Goal: Find specific page/section: Find specific page/section

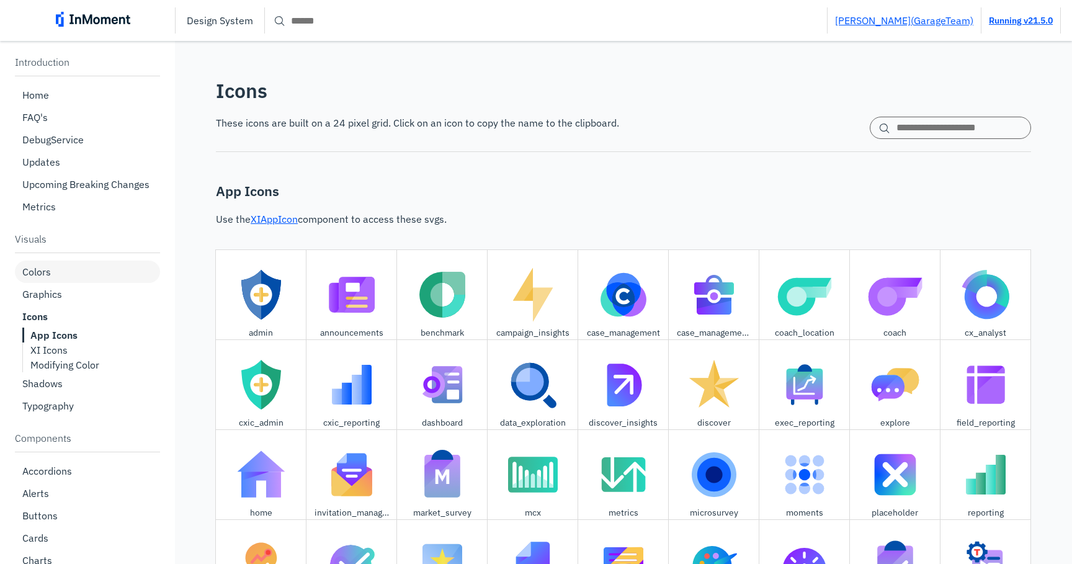
click at [47, 282] on div "Colors" at bounding box center [87, 272] width 145 height 22
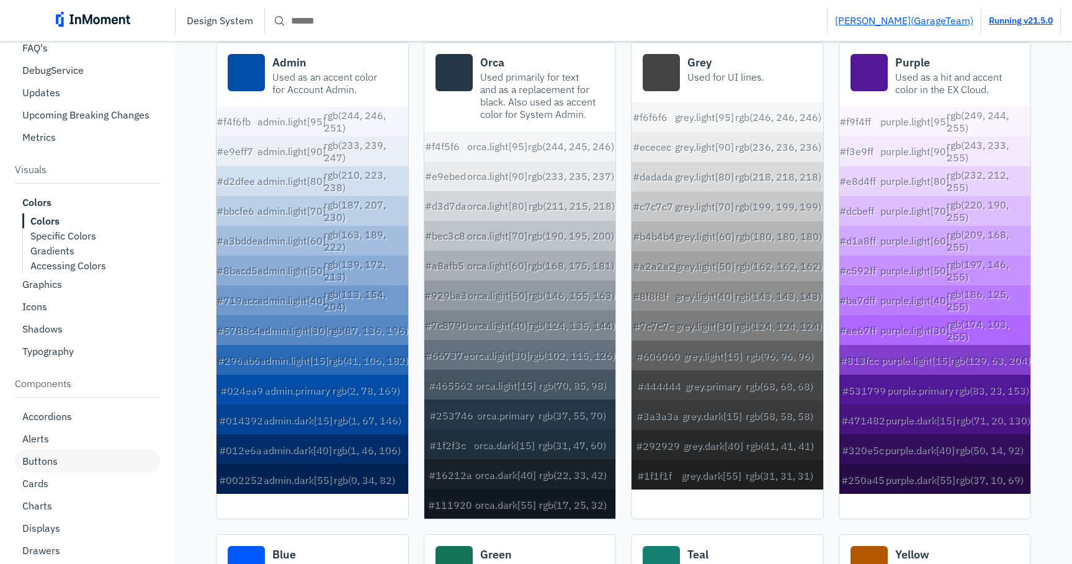
scroll to position [73, 0]
click at [51, 454] on p "Buttons" at bounding box center [39, 458] width 35 height 12
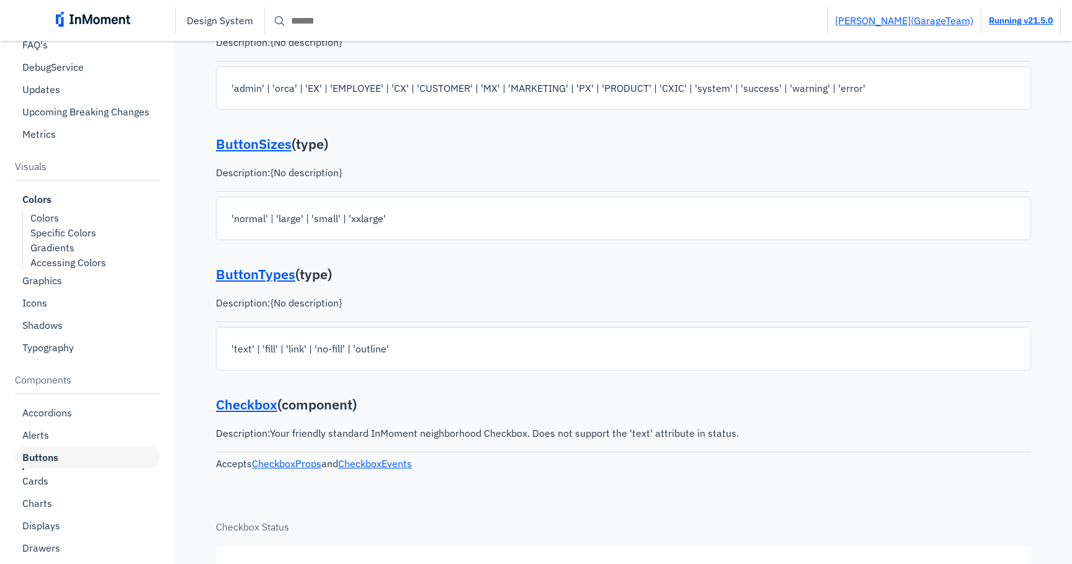
type input "*****"
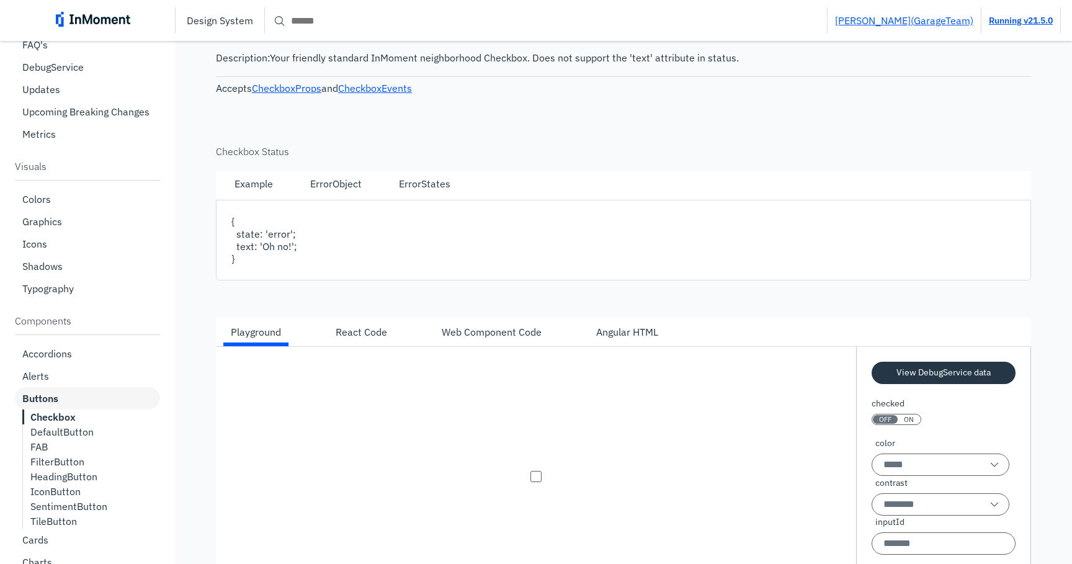
scroll to position [525, 0]
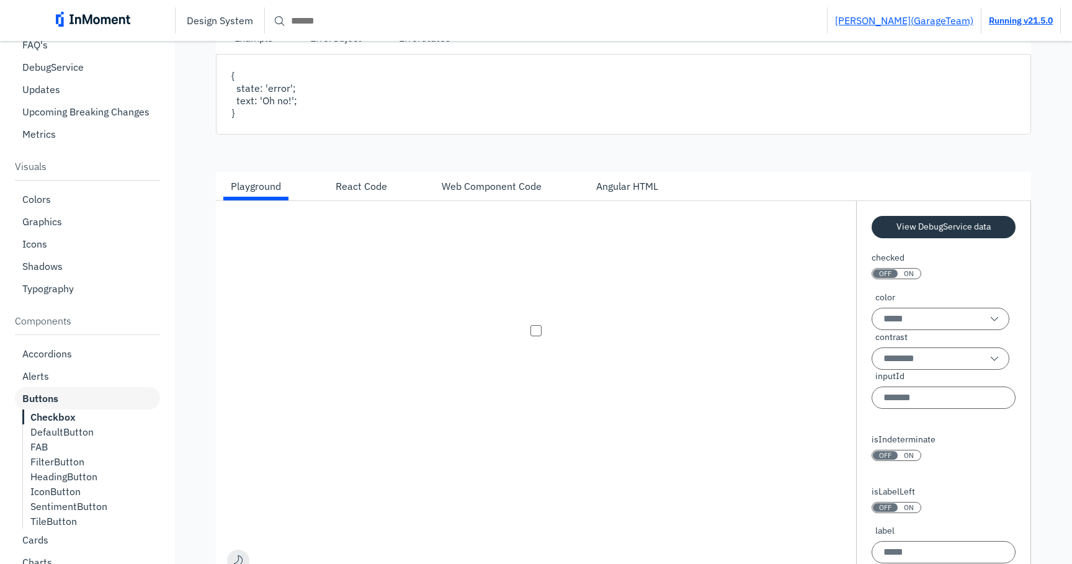
click at [76, 439] on div "FAB" at bounding box center [91, 447] width 137 height 22
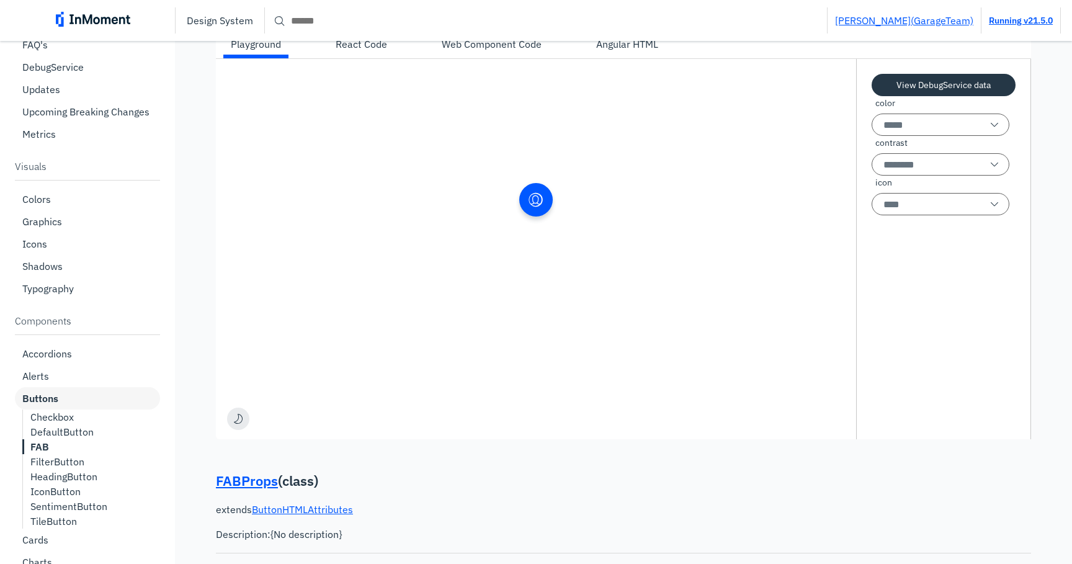
scroll to position [7192, 0]
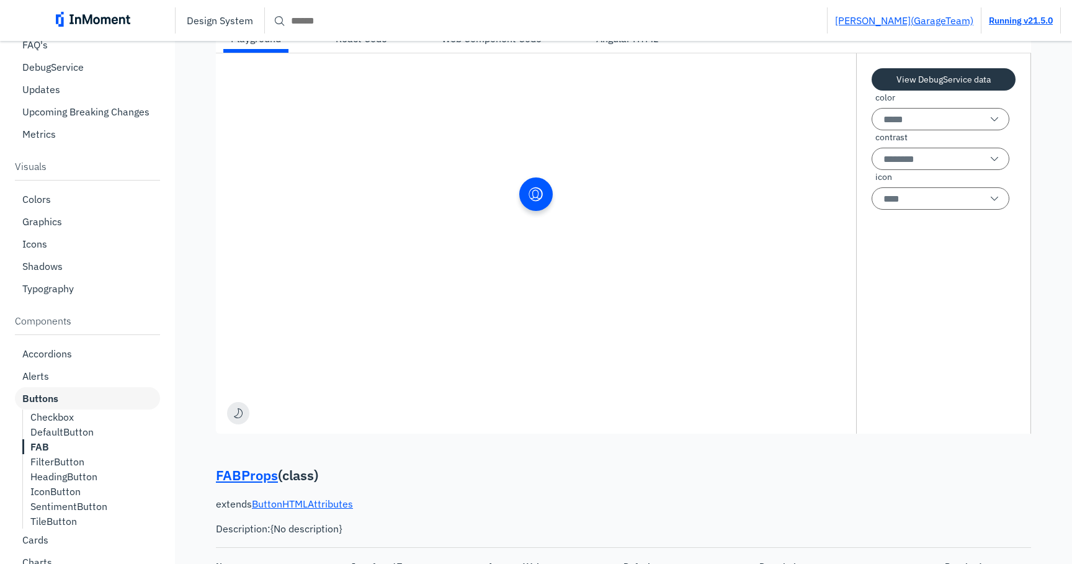
click at [68, 432] on p "DefaultButton" at bounding box center [61, 432] width 63 height 12
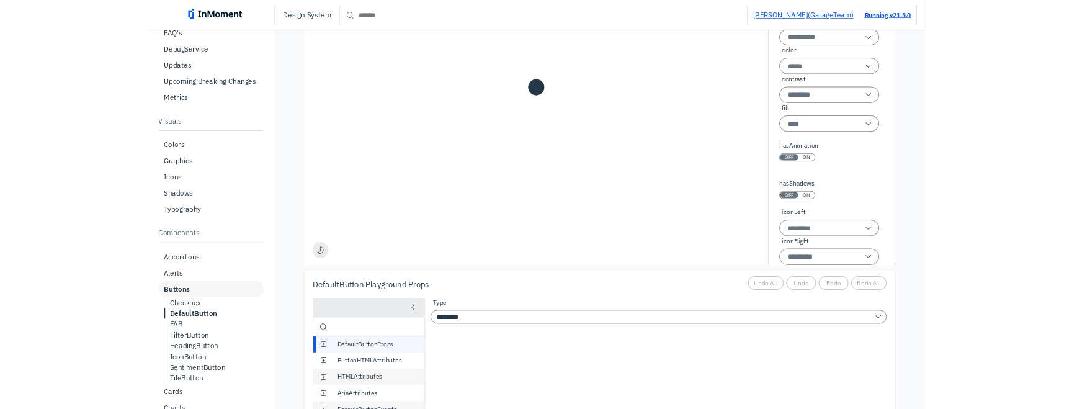
scroll to position [4298, 0]
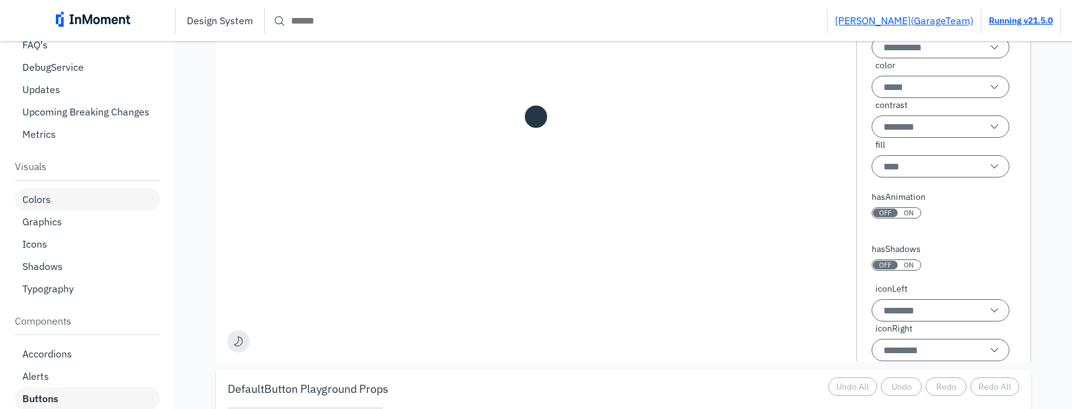
click at [69, 199] on div "Colors" at bounding box center [87, 199] width 145 height 22
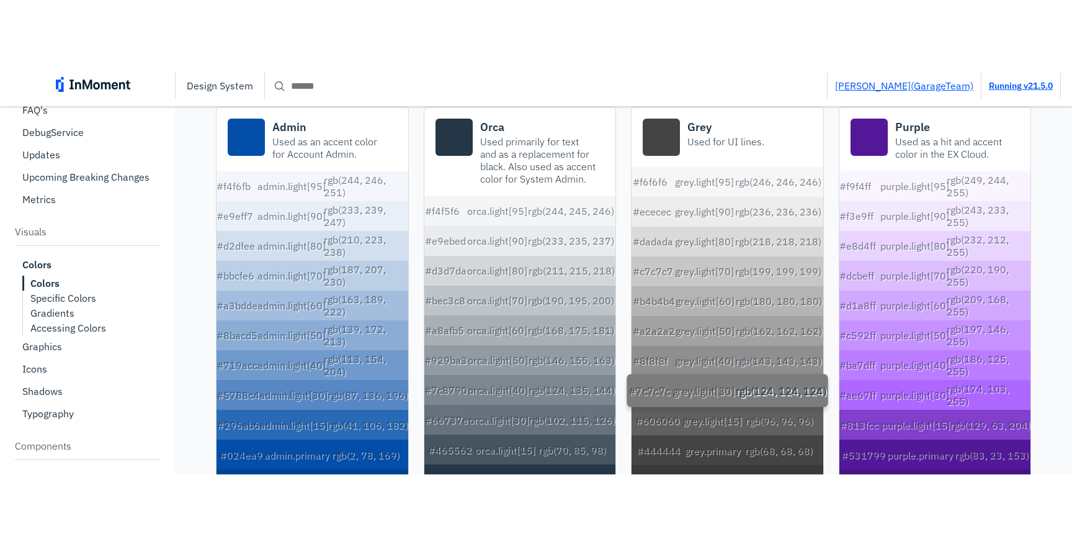
scroll to position [153, 0]
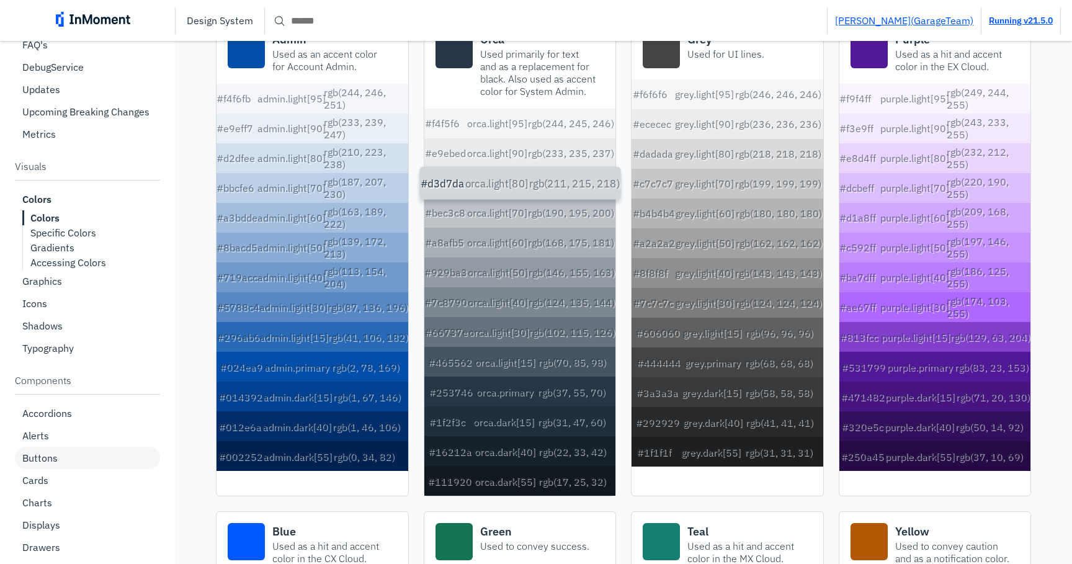
click at [440, 186] on div "#d3d7da" at bounding box center [441, 182] width 43 height 33
click at [437, 155] on div "#e9ebed" at bounding box center [441, 152] width 43 height 33
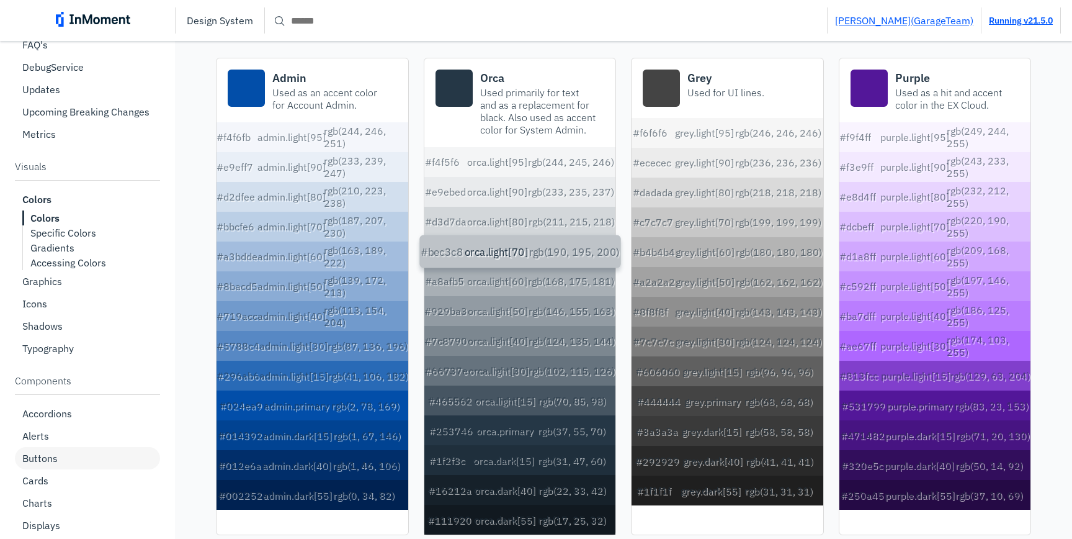
scroll to position [107, 0]
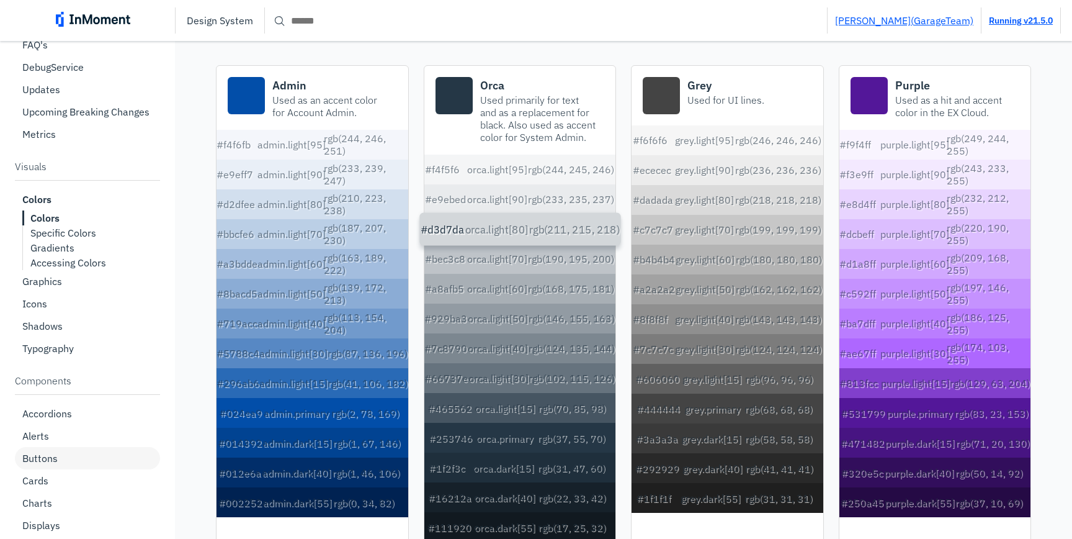
click at [442, 236] on div "#d3d7da" at bounding box center [441, 228] width 43 height 33
type textarea "*******"
